Goal: Task Accomplishment & Management: Manage account settings

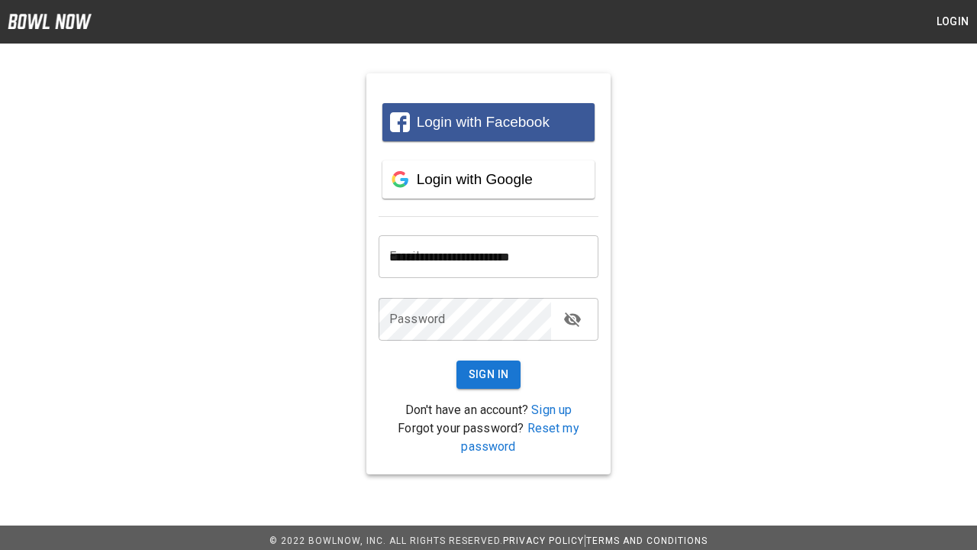
type input "**********"
click at [488, 374] on button "Sign In" at bounding box center [488, 374] width 65 height 28
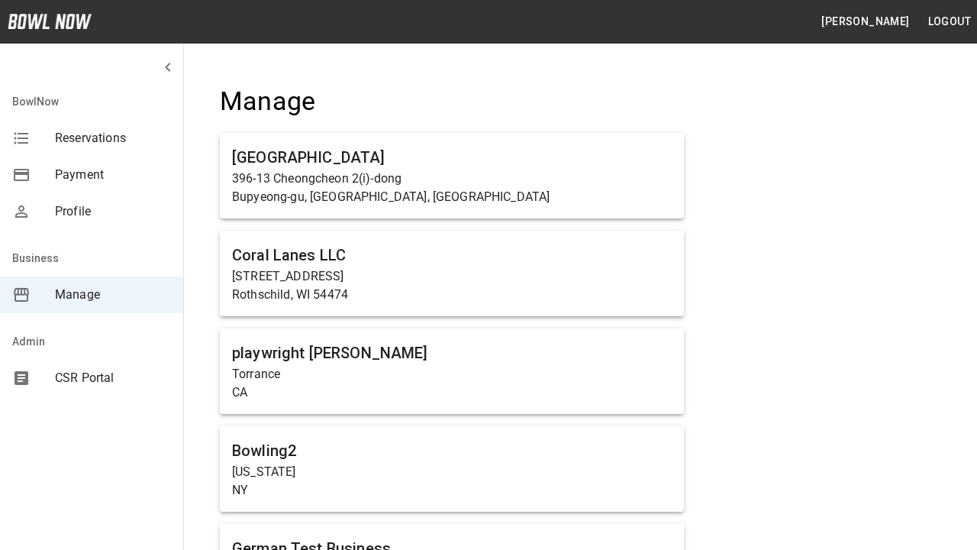
click at [92, 295] on span "Manage" at bounding box center [113, 294] width 116 height 18
